Goal: Find specific page/section

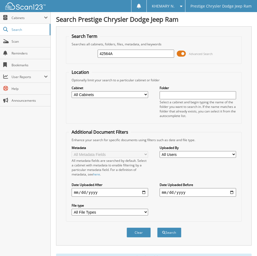
drag, startPoint x: 119, startPoint y: 53, endPoint x: 77, endPoint y: 53, distance: 42.4
click at [77, 53] on div "42564A Advanced Search" at bounding box center [154, 53] width 170 height 14
type input "44473"
click at [157, 228] on button "Search" at bounding box center [169, 233] width 24 height 10
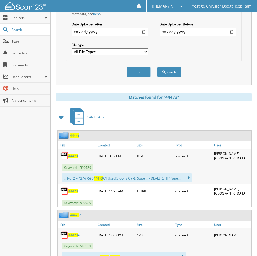
scroll to position [161, 0]
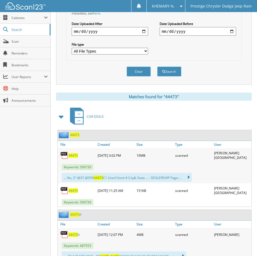
click at [74, 155] on span "44473" at bounding box center [72, 155] width 9 height 5
